Goal: Find contact information: Find contact information

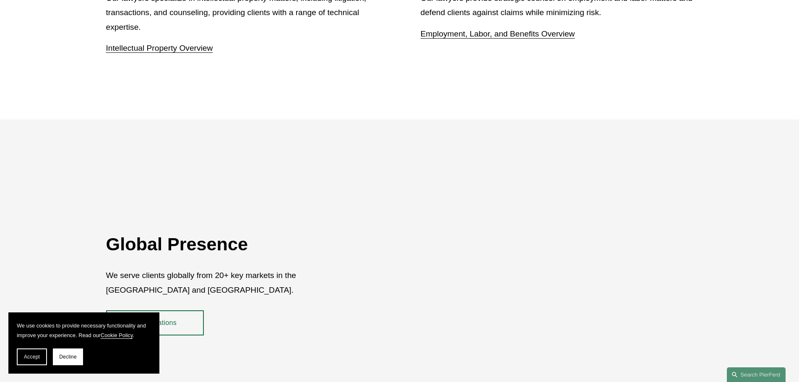
scroll to position [1535, 0]
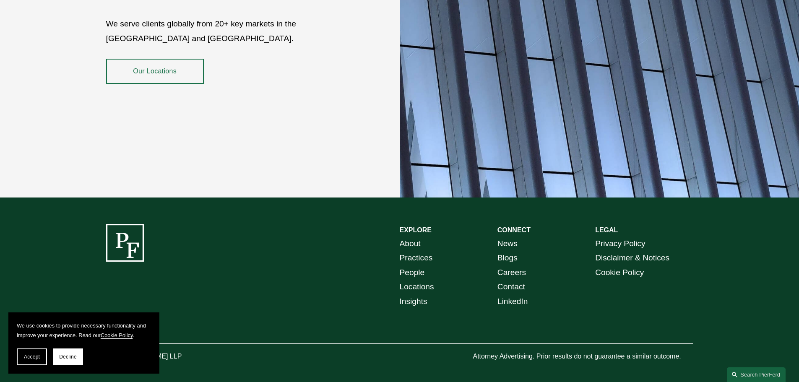
click at [422, 280] on link "Locations" at bounding box center [417, 287] width 34 height 15
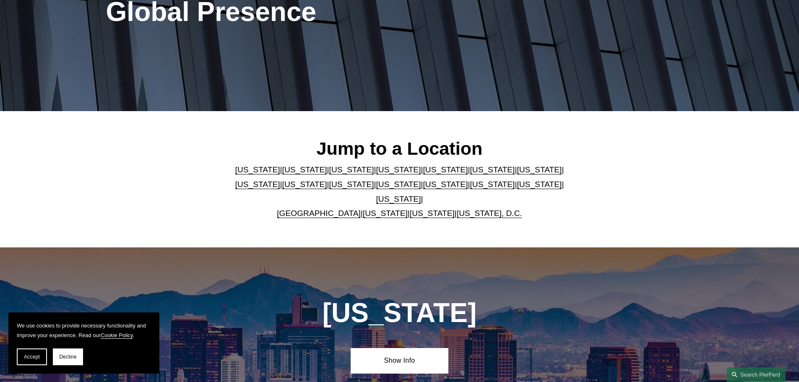
scroll to position [126, 0]
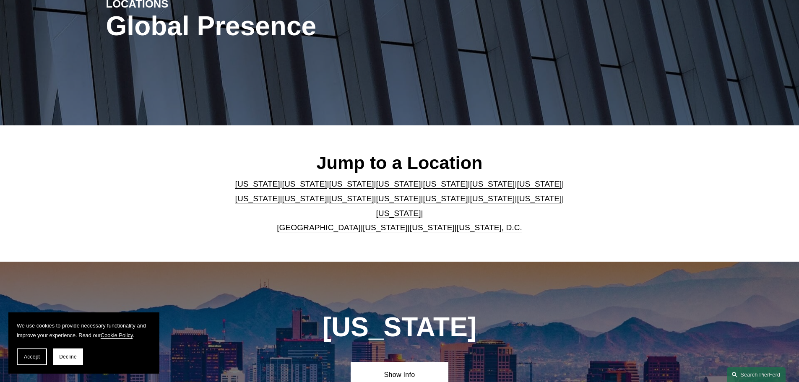
drag, startPoint x: 587, startPoint y: 224, endPoint x: 546, endPoint y: 221, distance: 41.6
click at [535, 217] on div "Jump to a Location [US_STATE] | [US_STATE] | [US_STATE] | [US_STATE] | [US_STAT…" at bounding box center [399, 193] width 799 height 83
click at [548, 222] on p "[US_STATE] | [US_STATE] | [US_STATE] | [US_STATE] | [US_STATE] | [US_STATE] | […" at bounding box center [399, 206] width 343 height 58
click at [280, 194] on link "[US_STATE]" at bounding box center [257, 198] width 45 height 9
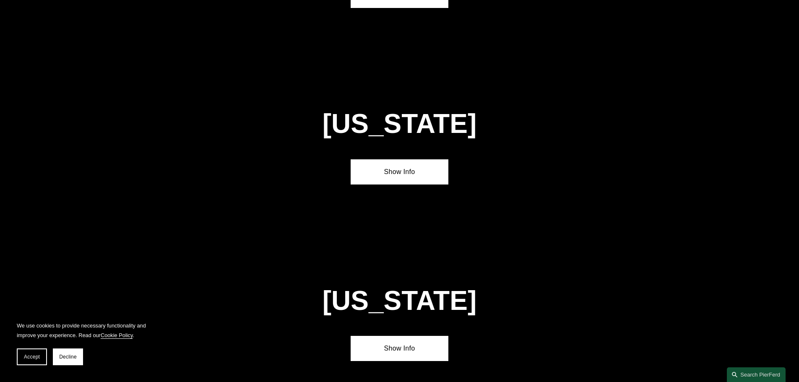
scroll to position [1618, 0]
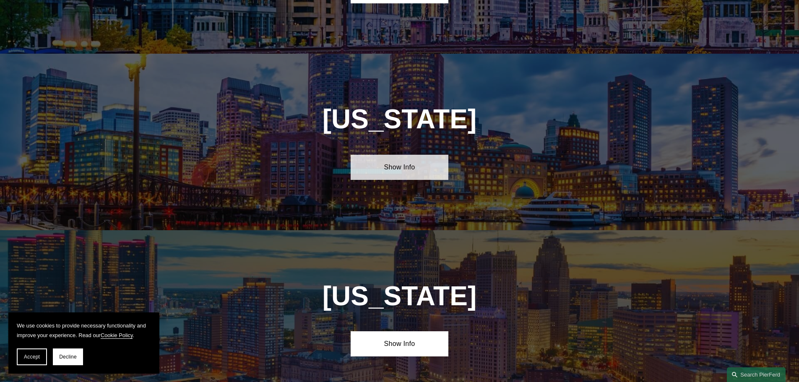
click at [393, 155] on link "Show Info" at bounding box center [400, 167] width 98 height 25
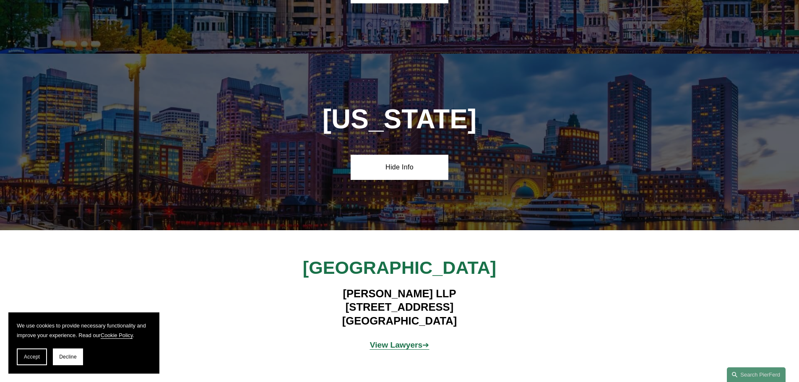
scroll to position [1660, 0]
